Goal: Navigation & Orientation: Find specific page/section

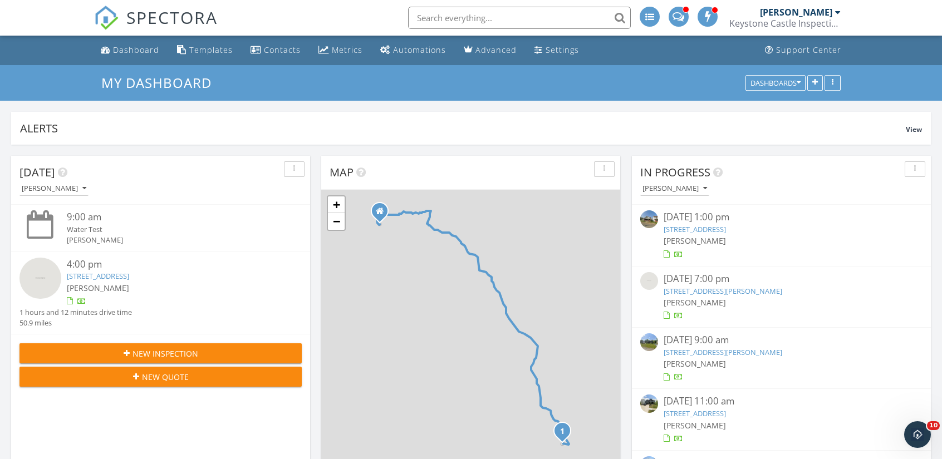
click at [726, 225] on link "[STREET_ADDRESS]" at bounding box center [695, 229] width 62 height 10
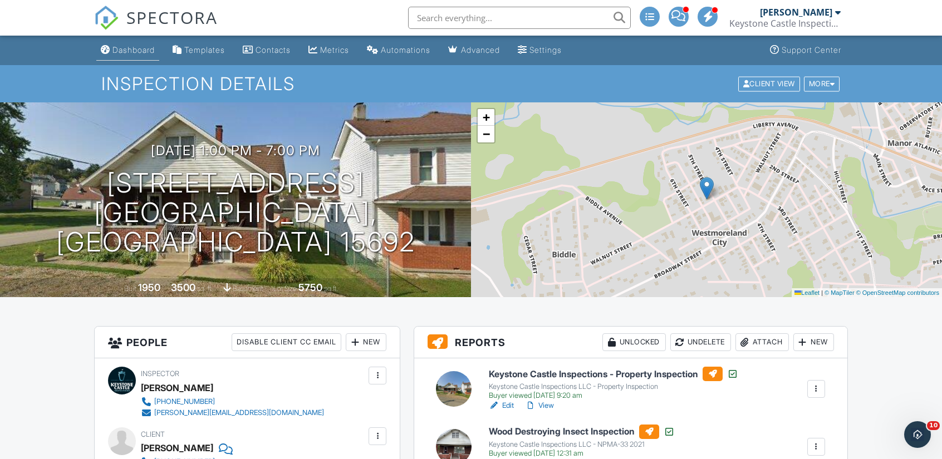
click at [134, 46] on div "Dashboard" at bounding box center [133, 49] width 42 height 9
